Goal: Task Accomplishment & Management: Manage account settings

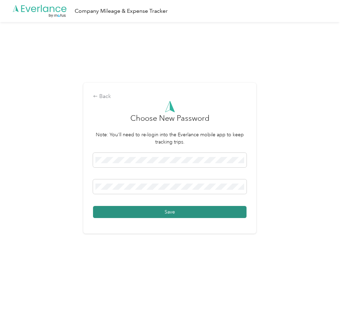
click at [106, 212] on button "Save" at bounding box center [169, 212] width 153 height 12
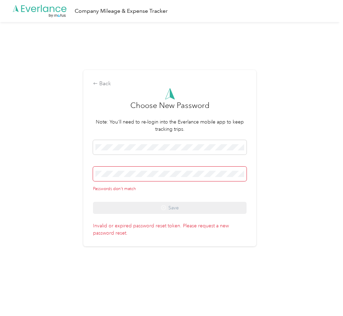
click at [104, 194] on div "Passwords don't match Save" at bounding box center [169, 177] width 153 height 74
click at [65, 146] on div "Back Choose New Password Note: You'll need to re-login into the Everlance mobil…" at bounding box center [169, 161] width 339 height 278
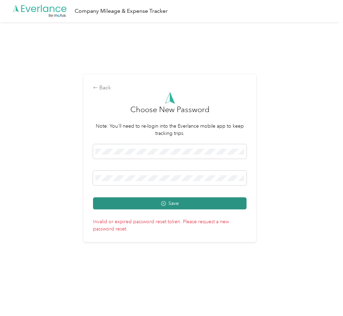
click at [240, 202] on button "Save" at bounding box center [169, 204] width 153 height 12
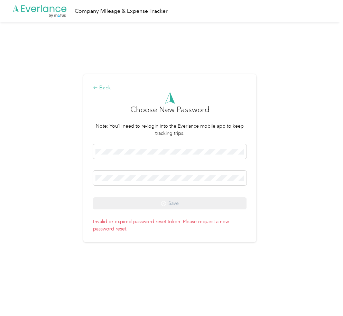
click at [104, 88] on div "Back" at bounding box center [169, 88] width 153 height 8
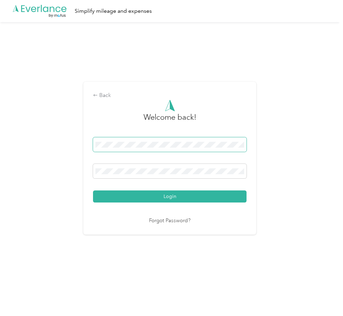
click at [84, 142] on div "Back Welcome back! Login Forgot Password?" at bounding box center [169, 161] width 339 height 278
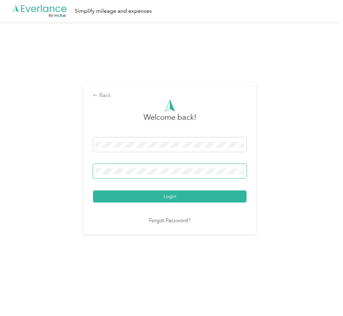
click at [93, 191] on button "Login" at bounding box center [169, 197] width 153 height 12
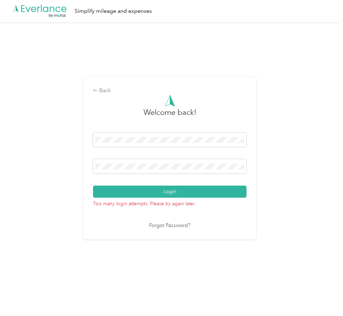
click at [90, 227] on div "Back Welcome back! Login Too many login attempts. Please try again later. Forgo…" at bounding box center [169, 158] width 173 height 162
